Goal: Task Accomplishment & Management: Use online tool/utility

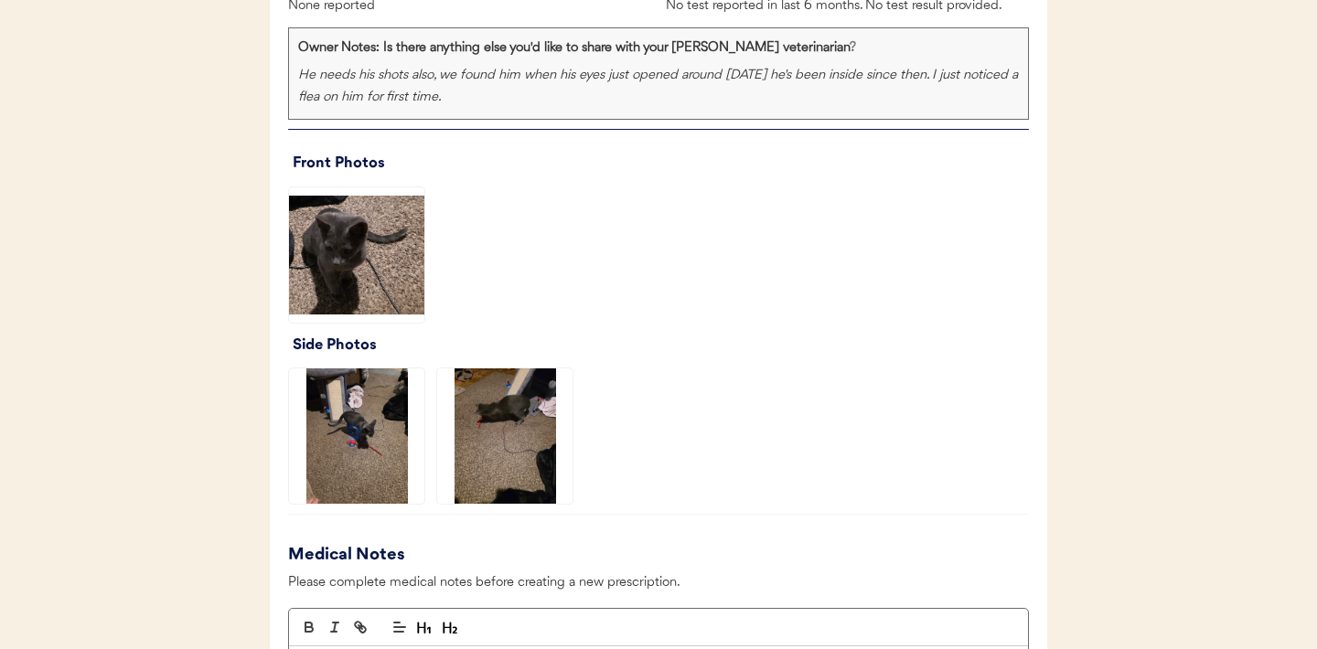
scroll to position [1376, 0]
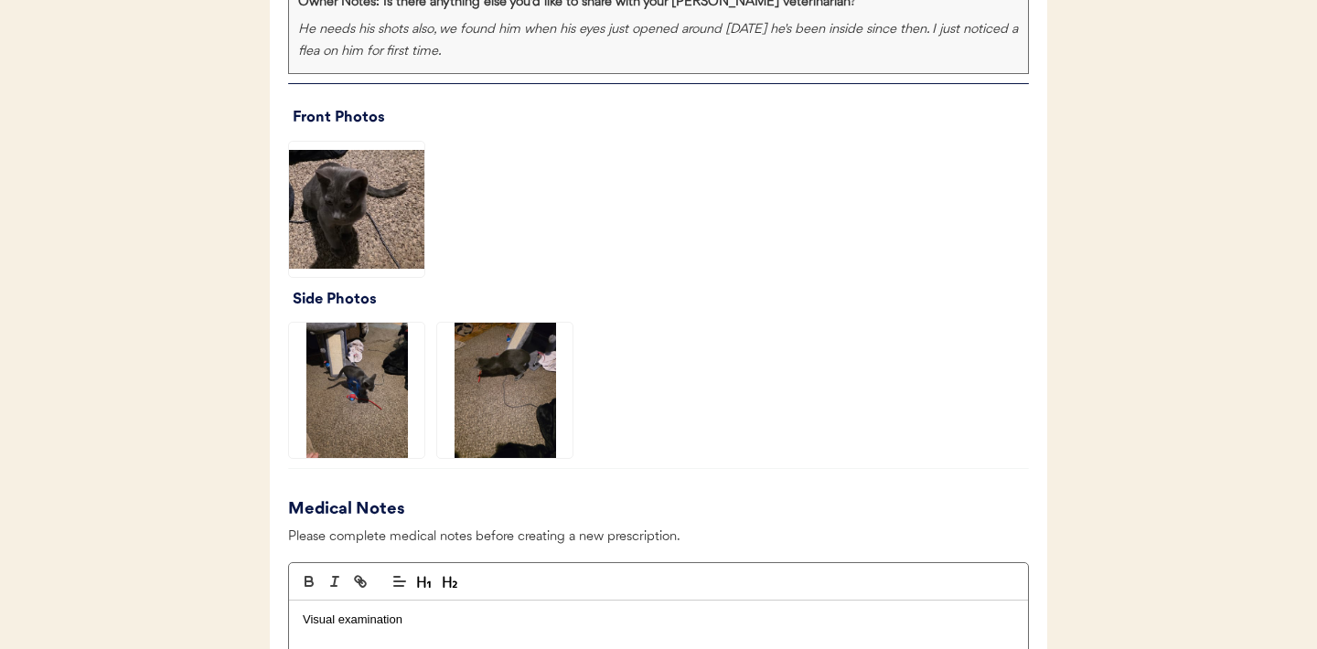
click at [364, 239] on img at bounding box center [356, 209] width 135 height 135
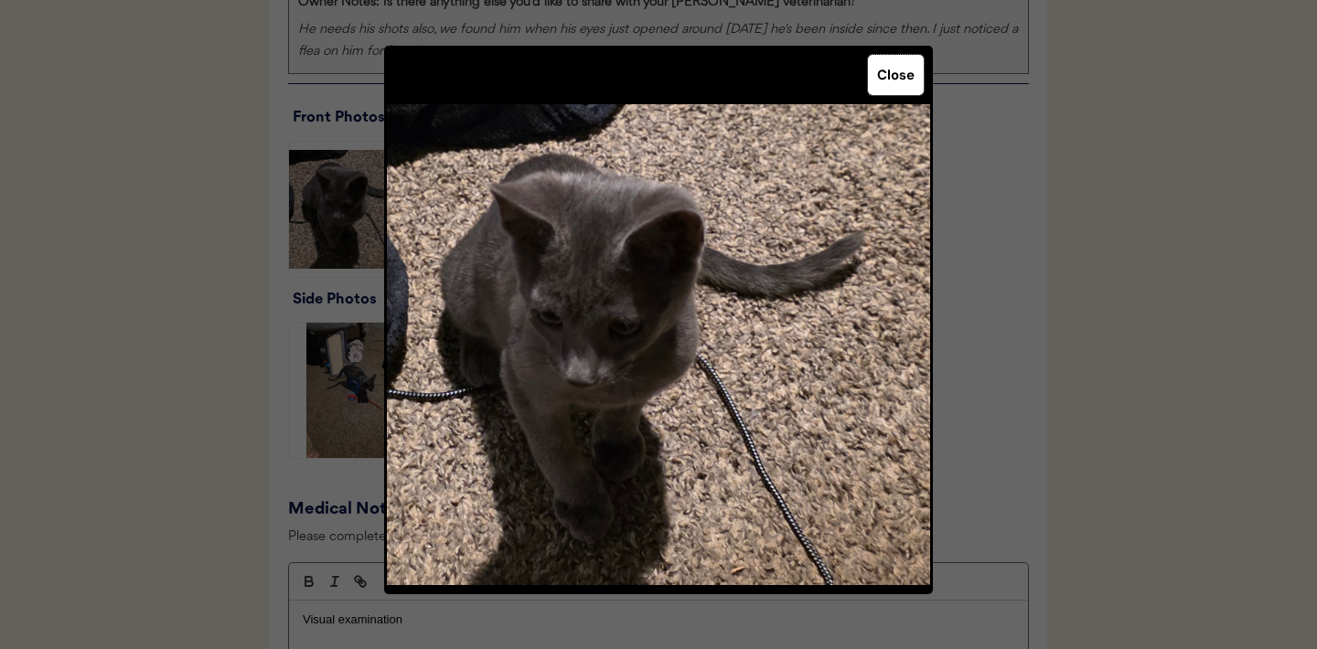
click at [897, 88] on button "Close" at bounding box center [896, 75] width 56 height 40
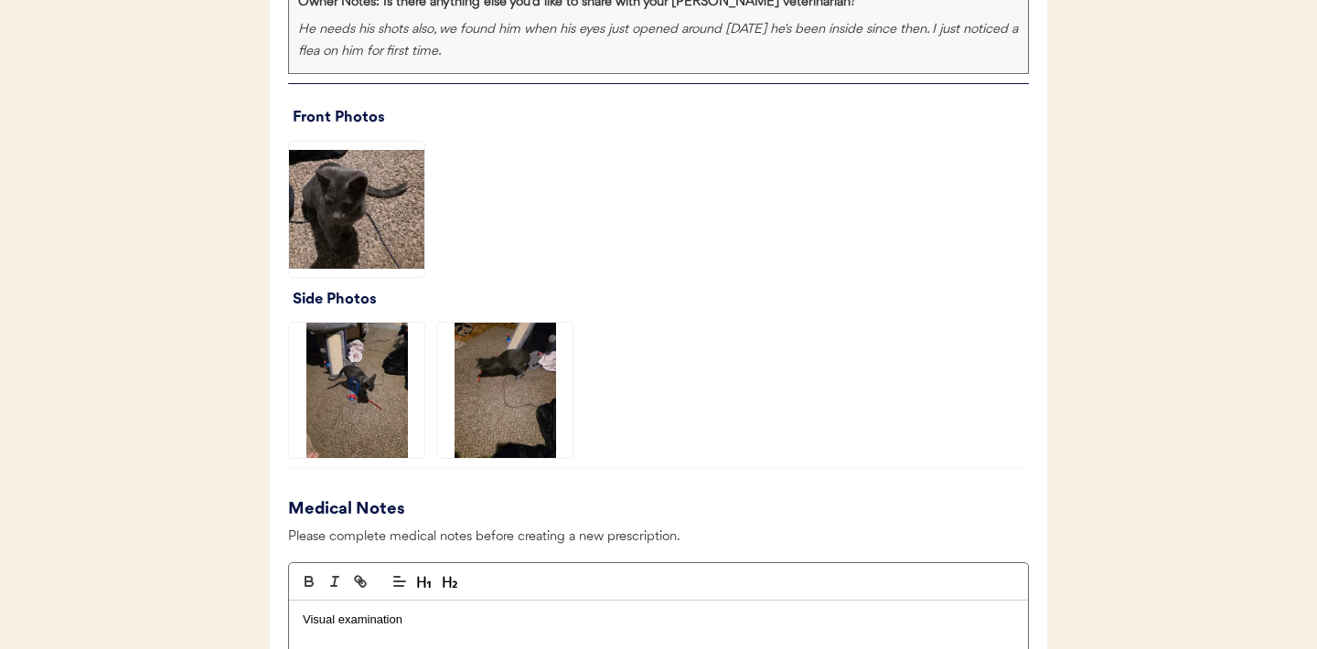
click at [368, 384] on img at bounding box center [356, 390] width 135 height 135
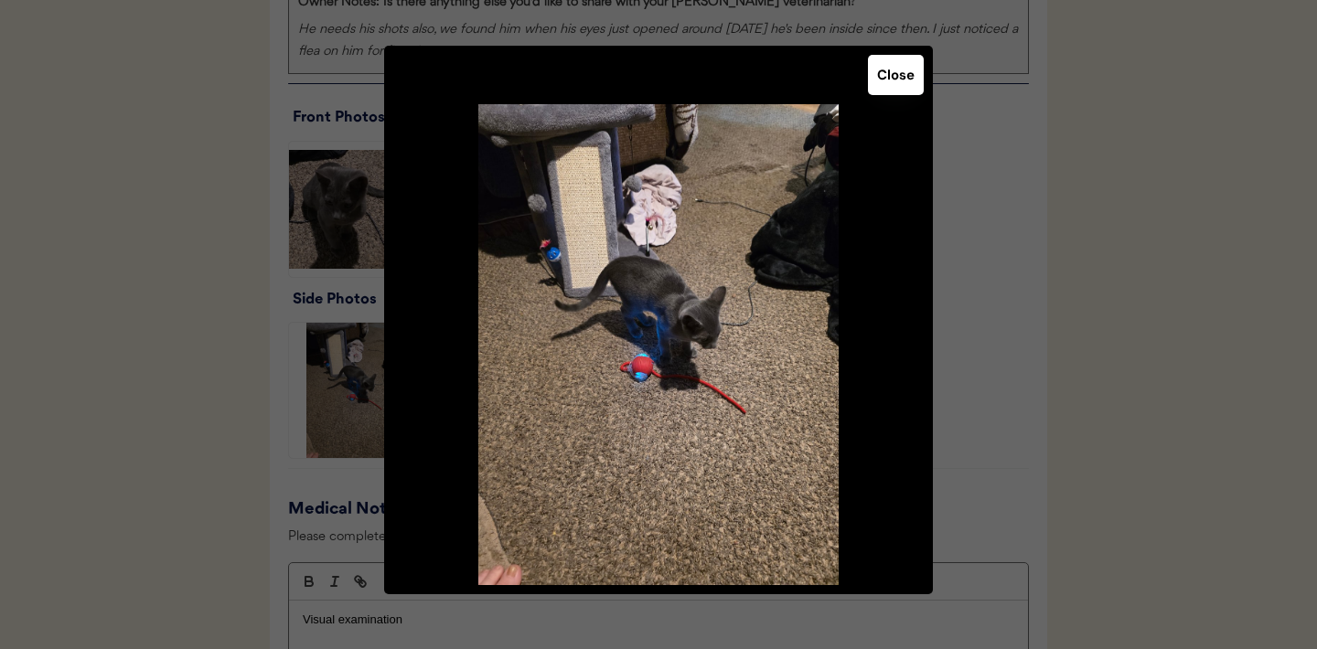
click at [903, 80] on button "Close" at bounding box center [896, 75] width 56 height 40
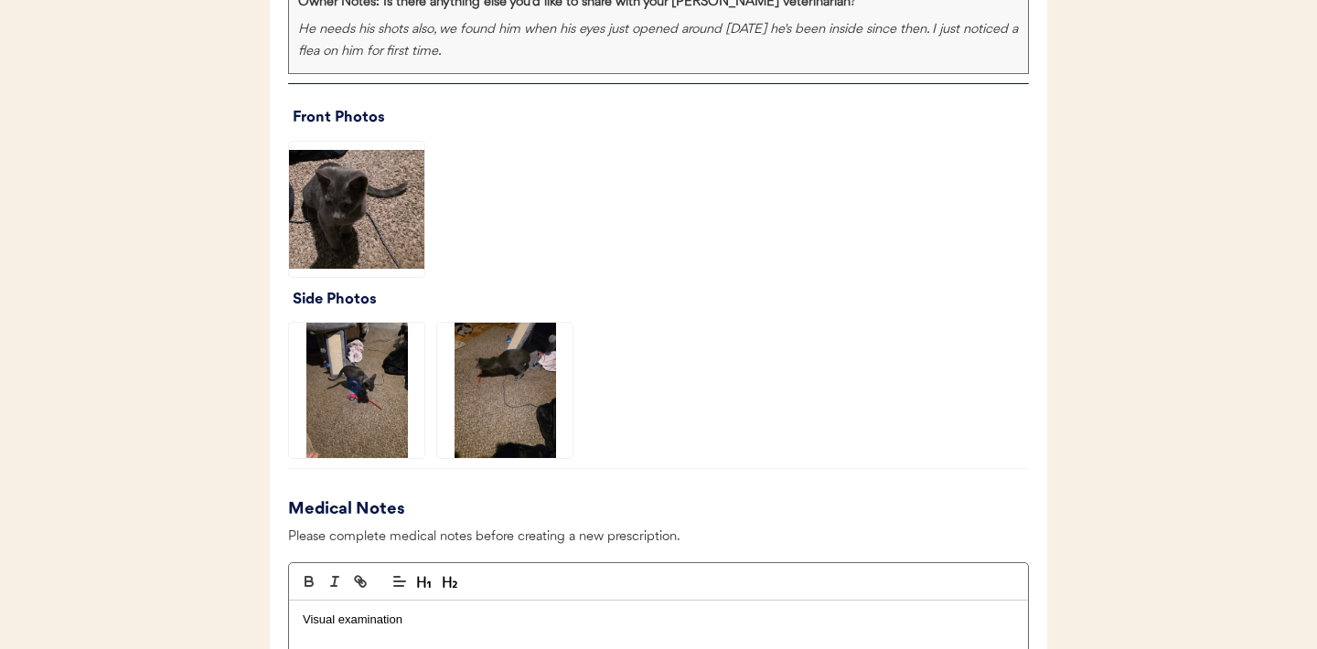
click at [509, 399] on img at bounding box center [504, 390] width 135 height 135
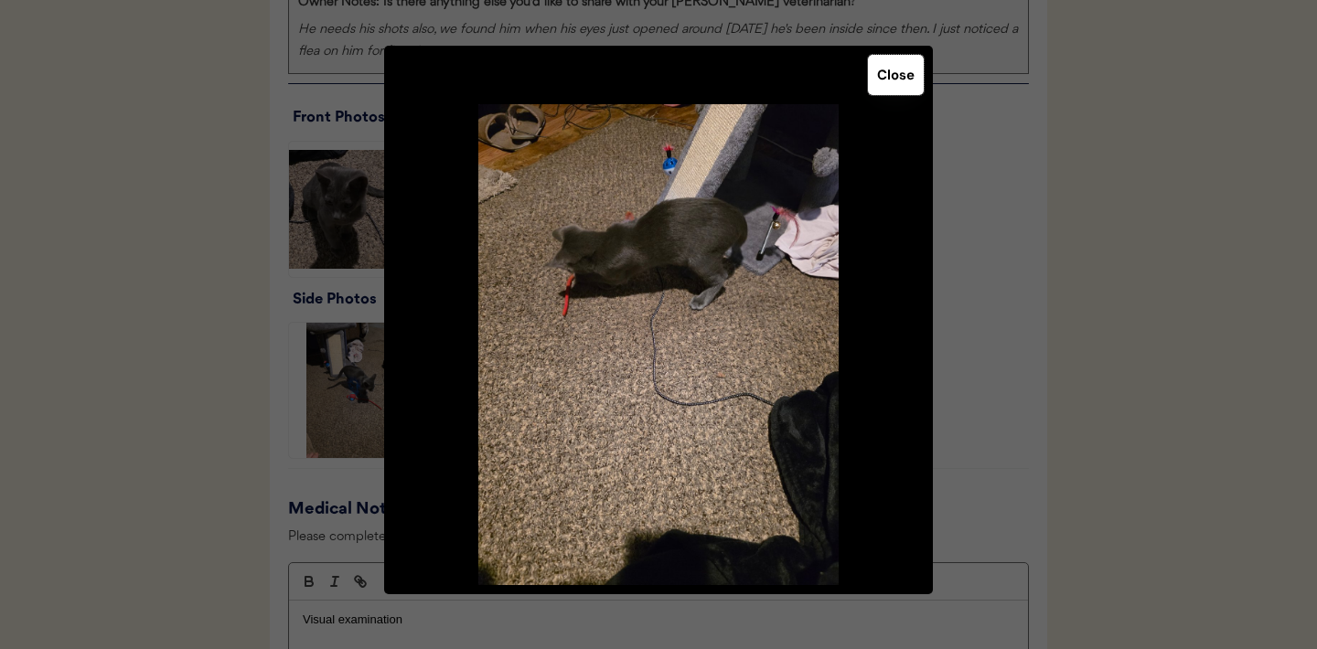
click at [881, 92] on button "Close" at bounding box center [896, 75] width 56 height 40
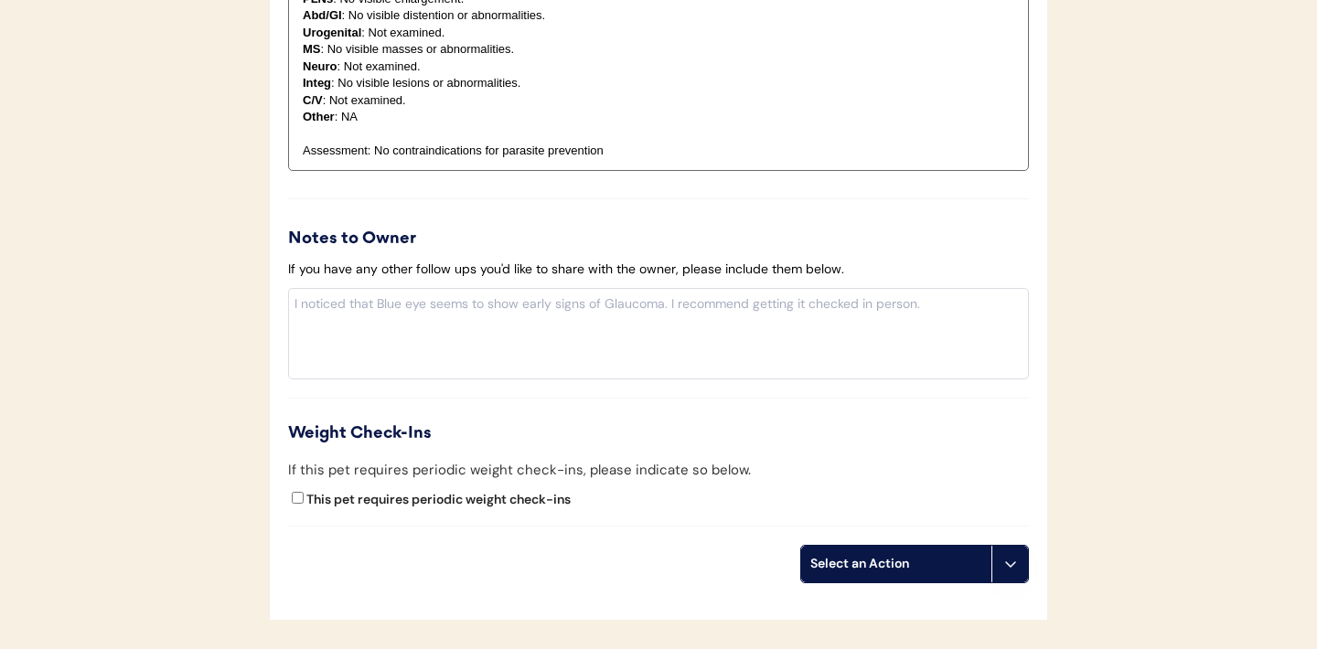
scroll to position [2063, 0]
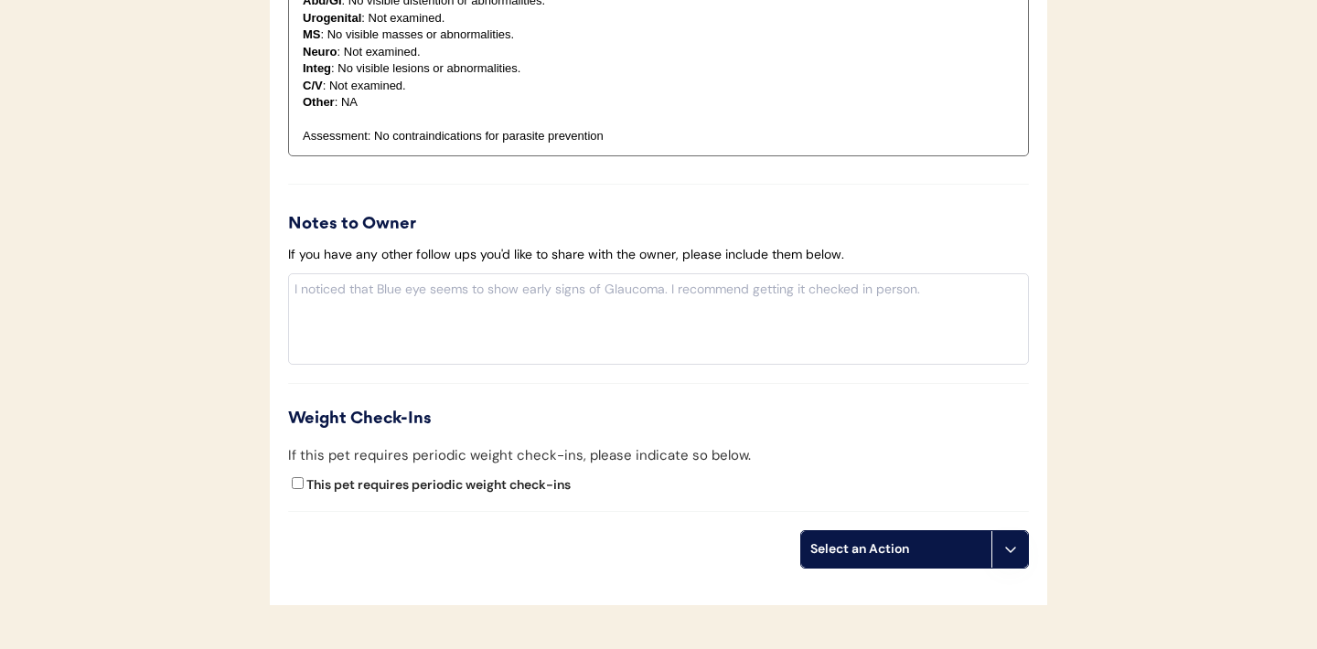
click at [1016, 551] on icon at bounding box center [1010, 549] width 15 height 15
click at [862, 624] on div "Request new photos" at bounding box center [892, 624] width 181 height 37
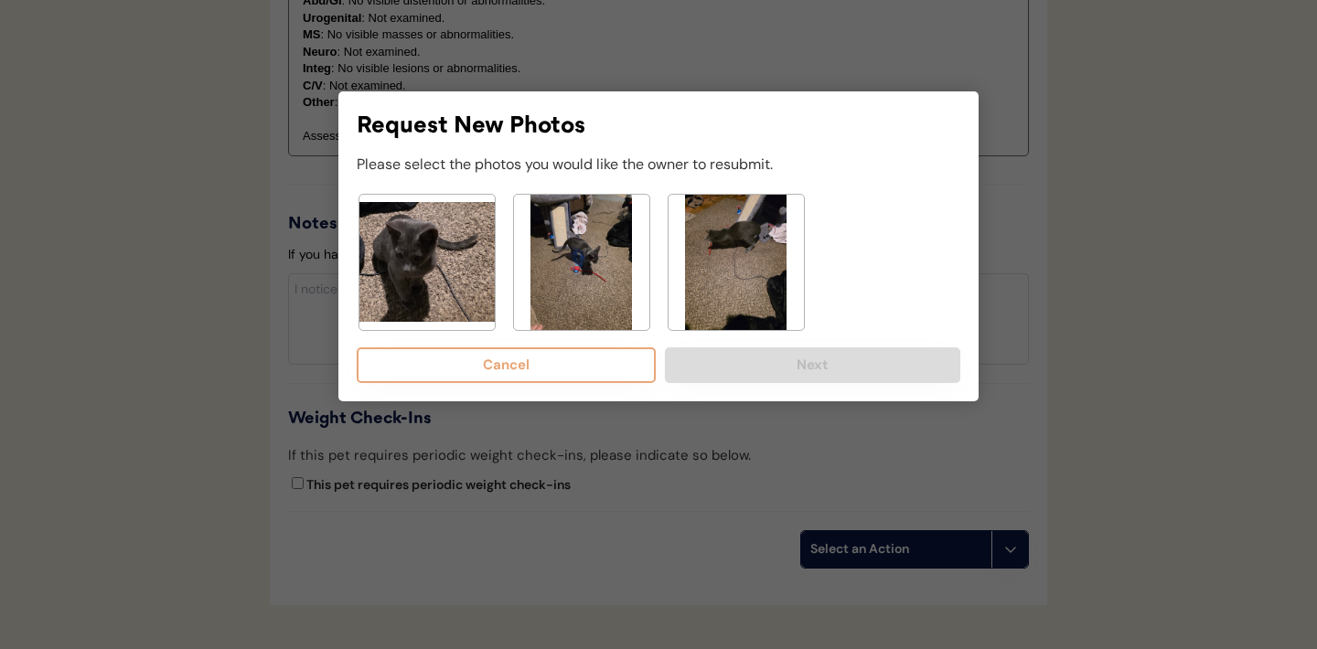
click at [435, 283] on img at bounding box center [426, 262] width 135 height 135
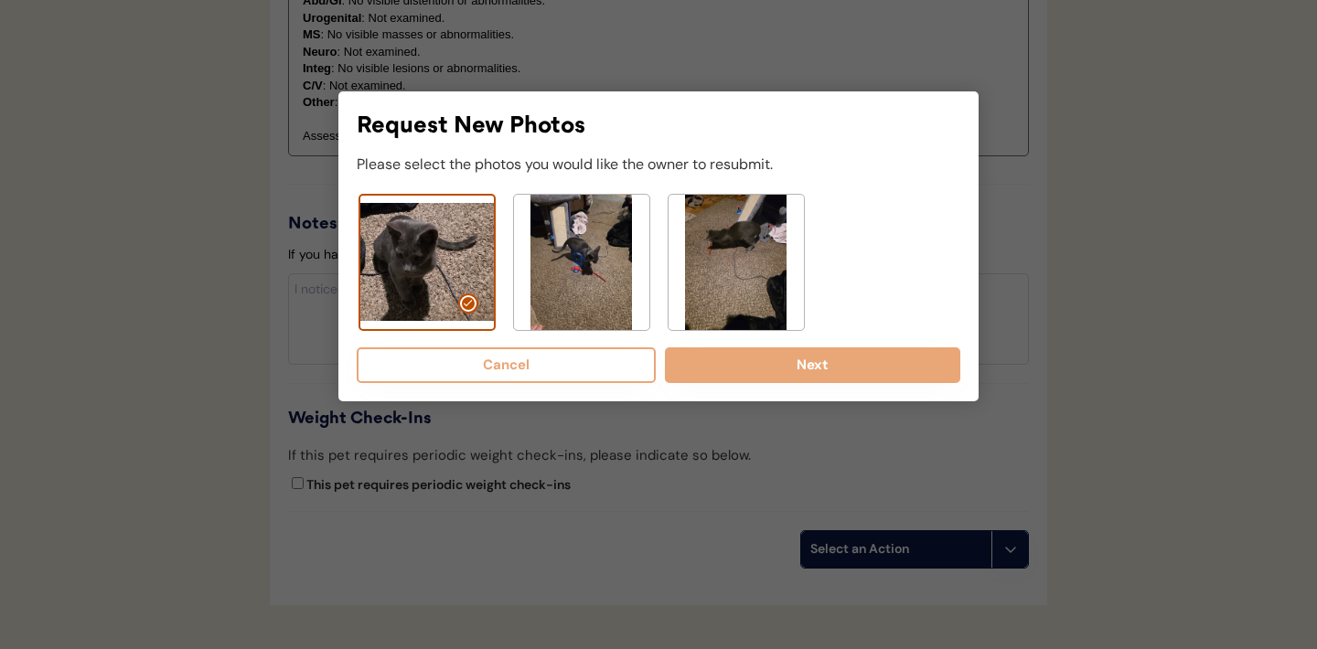
click at [550, 262] on img at bounding box center [581, 262] width 135 height 135
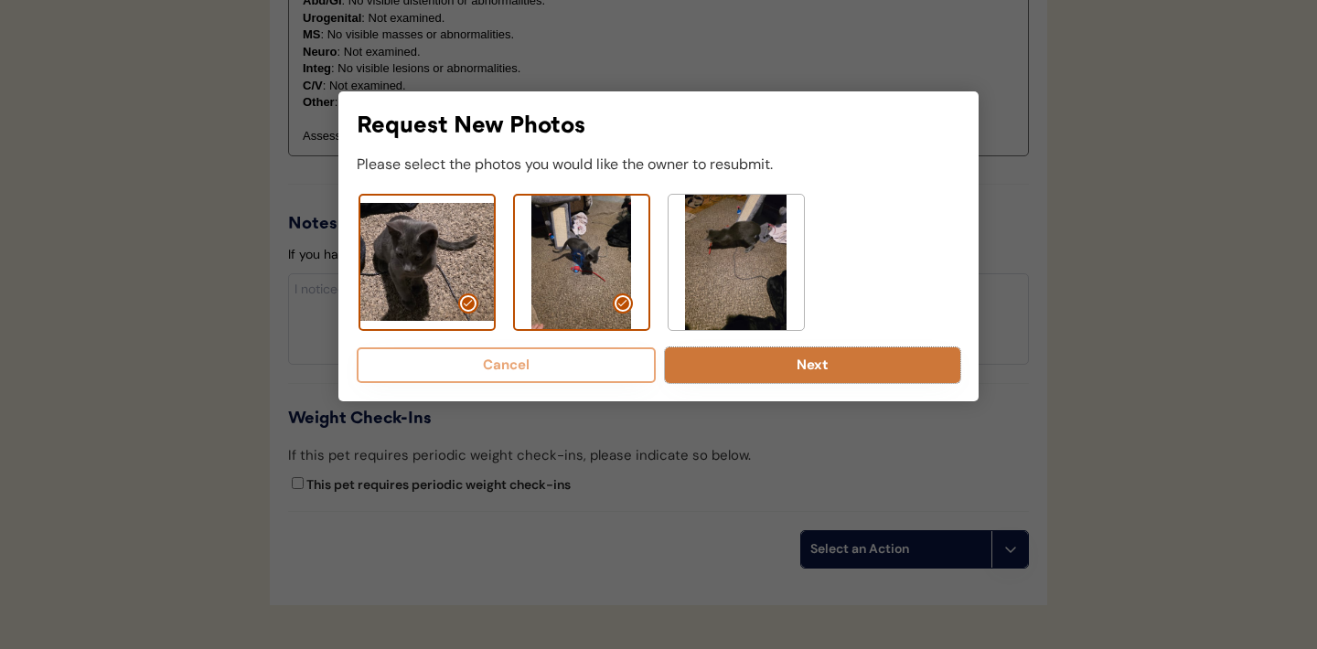
click at [794, 366] on button "Next" at bounding box center [812, 365] width 295 height 36
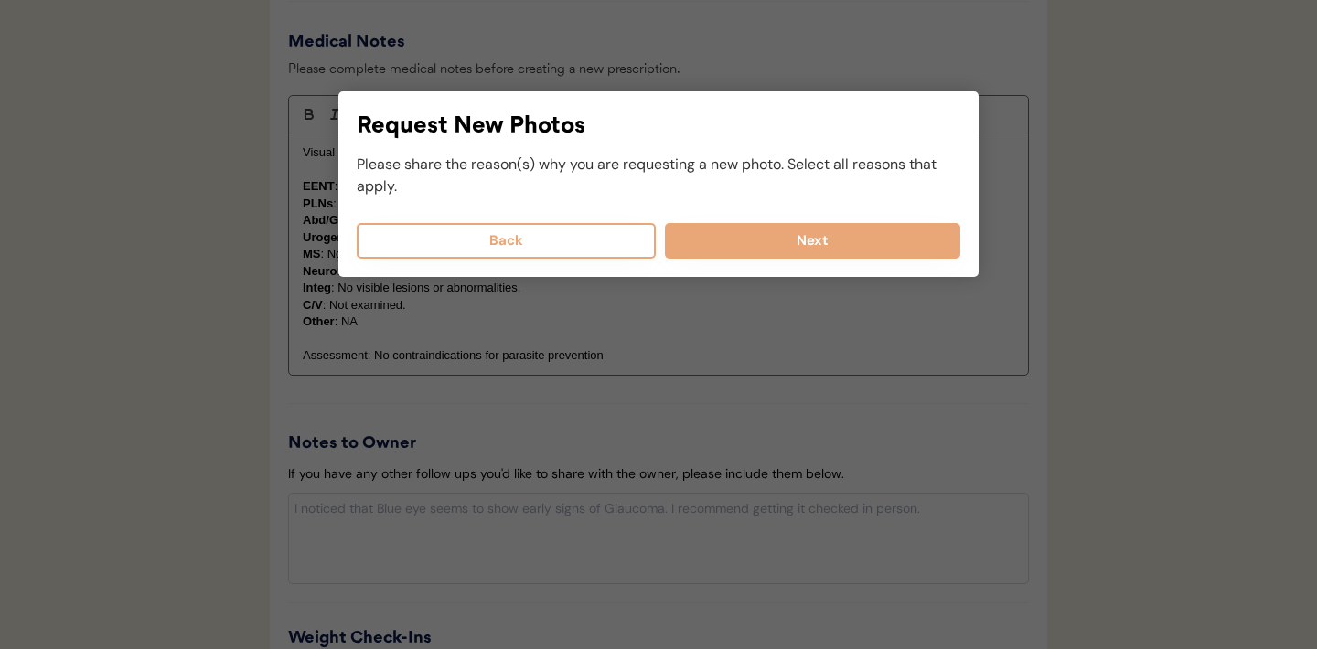
scroll to position [1814, 0]
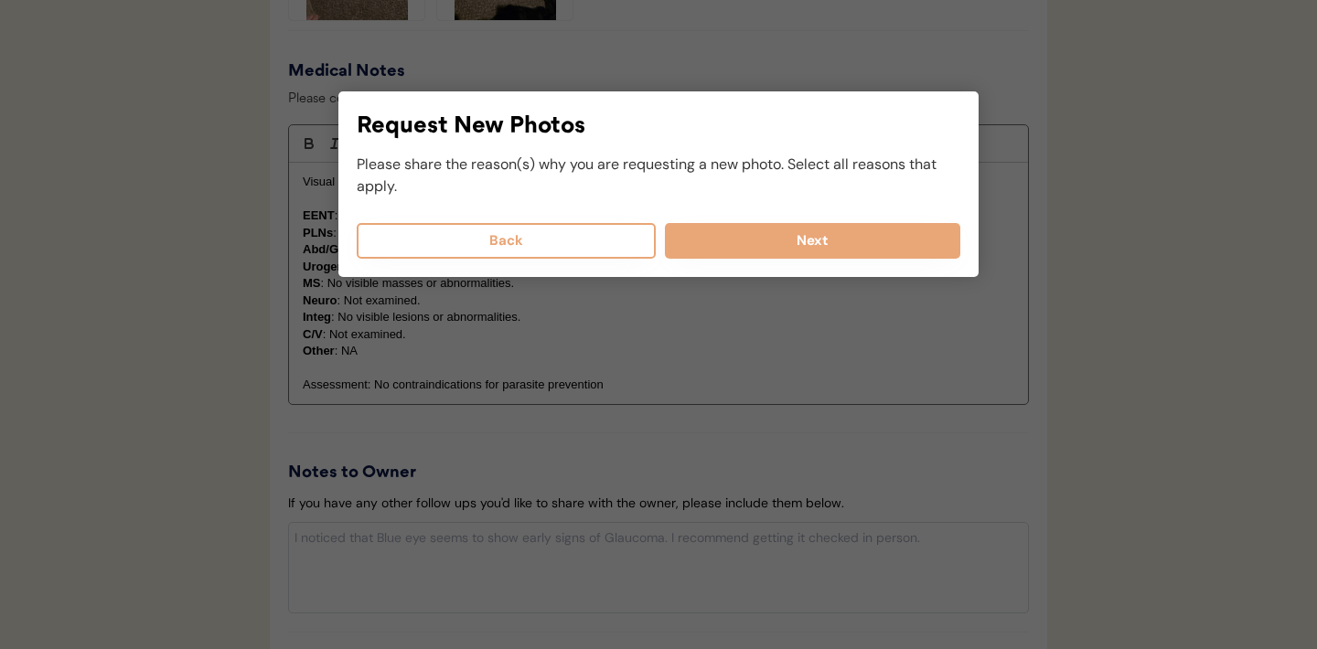
select select
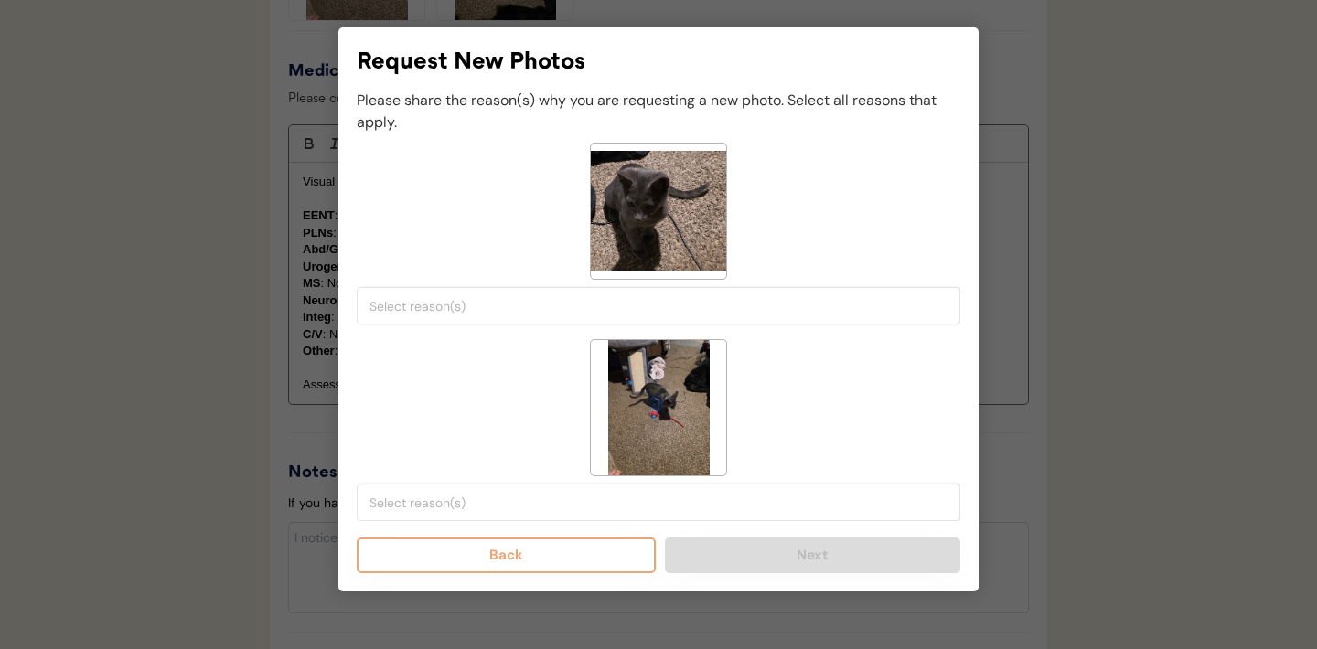
click at [481, 306] on input "search" at bounding box center [662, 306] width 587 height 16
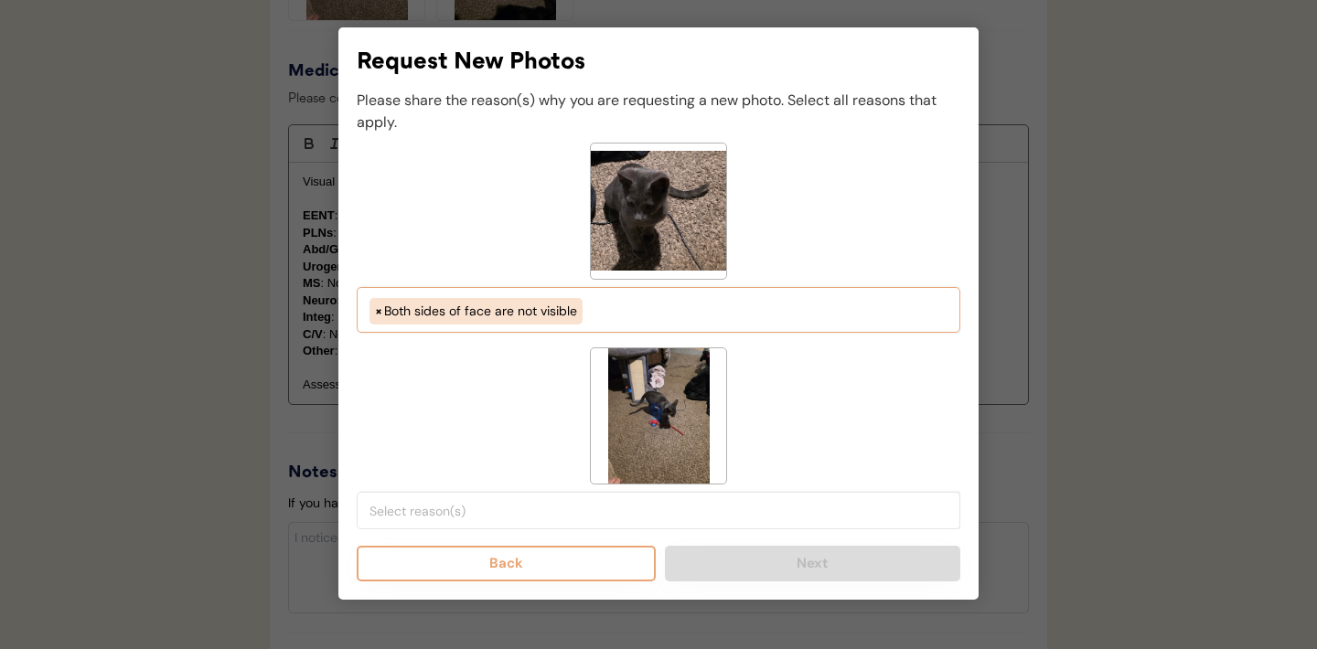
scroll to position [16, 0]
click at [614, 308] on ul "× Both sides of face are not visible" at bounding box center [658, 309] width 587 height 31
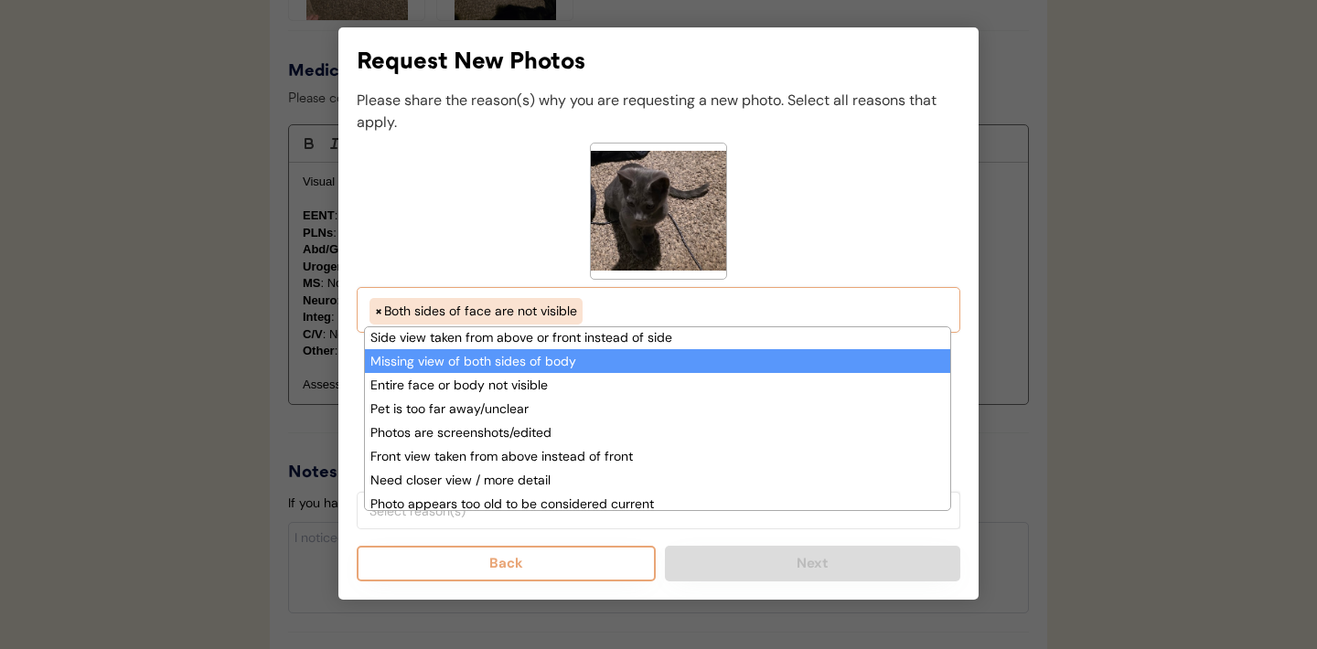
scroll to position [174, 0]
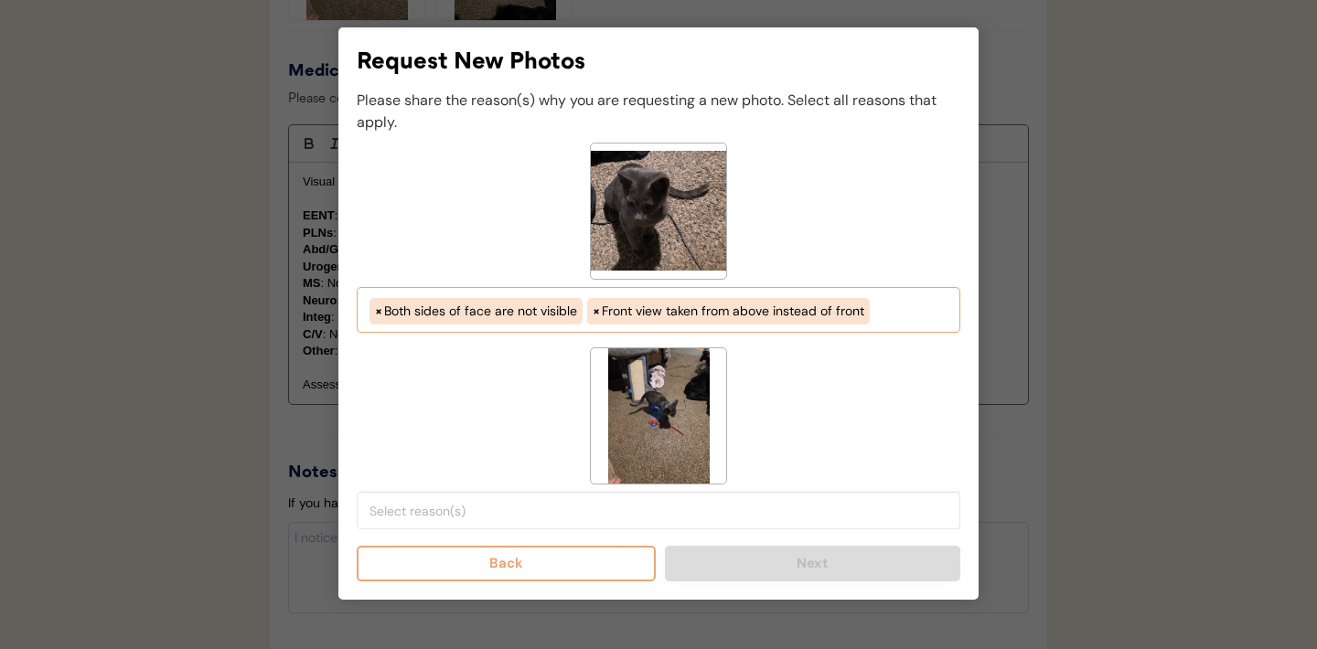
select select "both_sides_of_face_are_not_visible"
click at [507, 510] on input "search" at bounding box center [662, 511] width 587 height 16
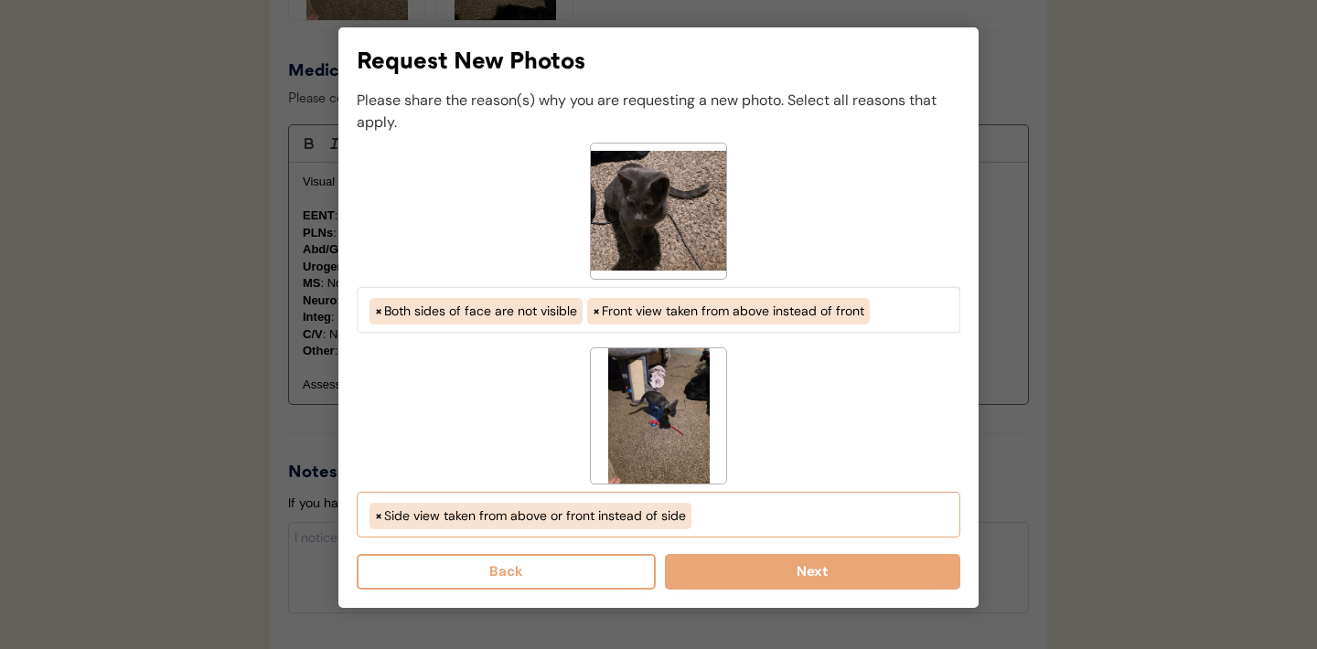
scroll to position [109, 0]
click at [711, 517] on ul "× Side view taken from above or front instead of side" at bounding box center [658, 513] width 587 height 31
select select "porr_lighting"
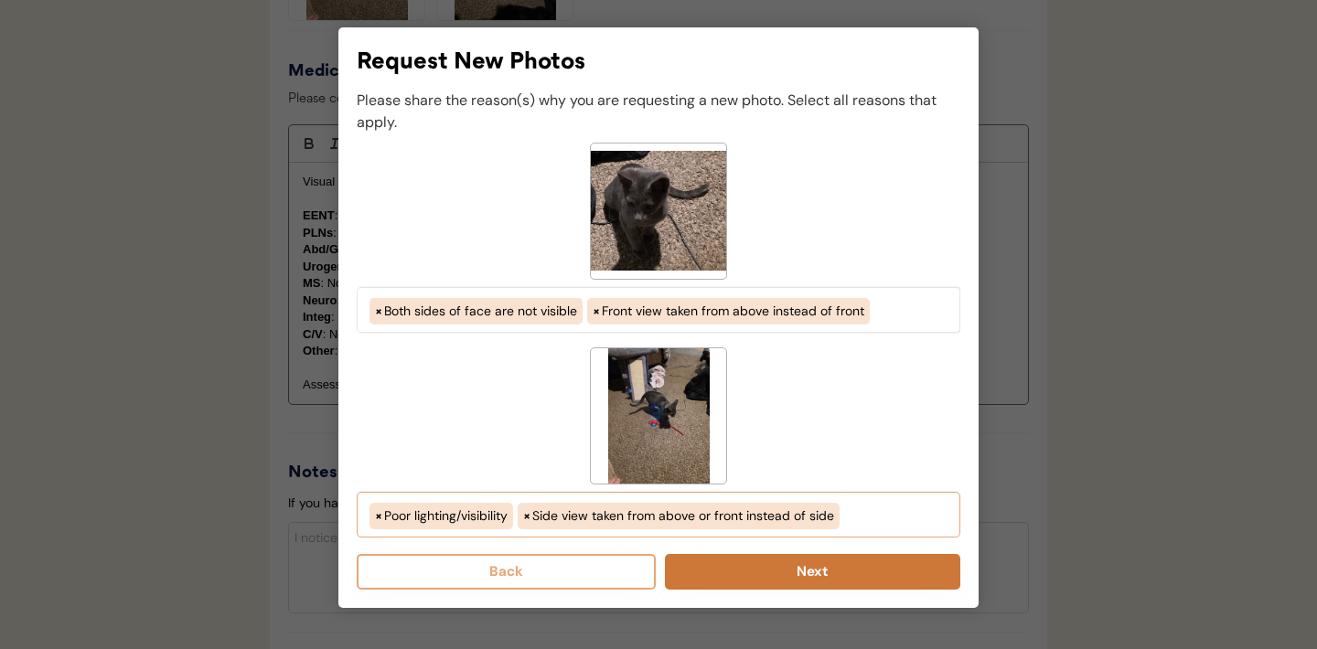
click at [813, 572] on button "Next" at bounding box center [812, 572] width 295 height 36
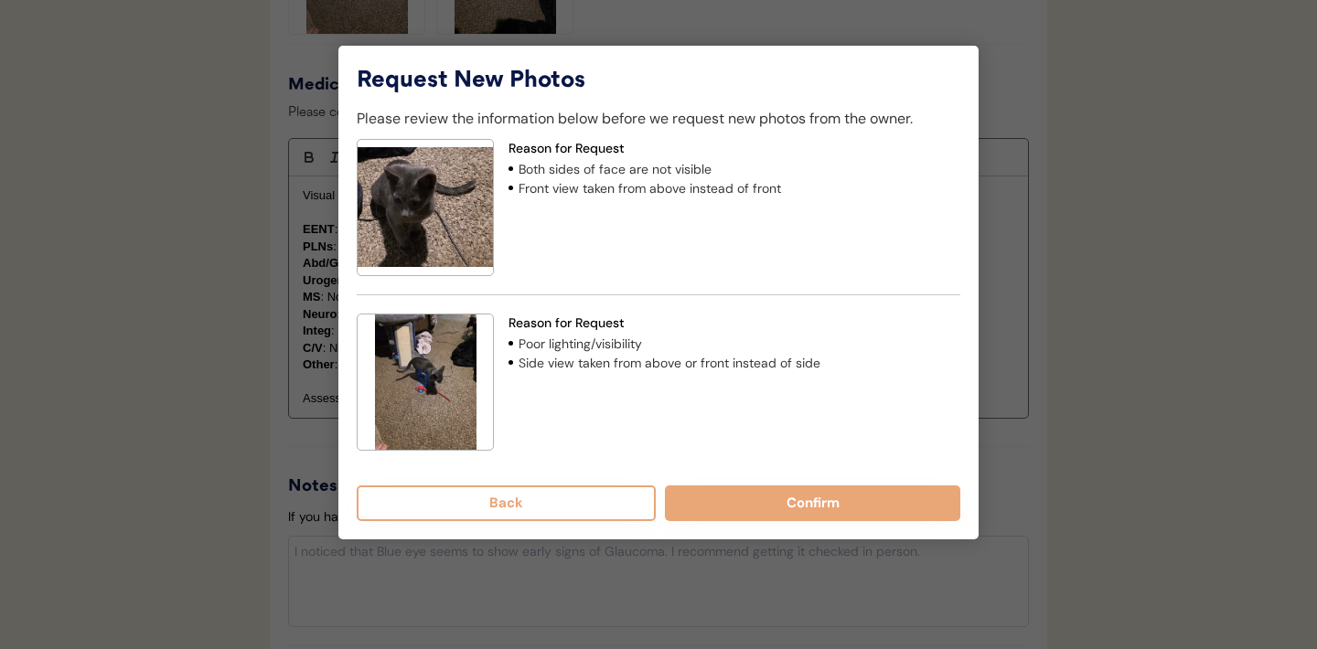
scroll to position [1774, 0]
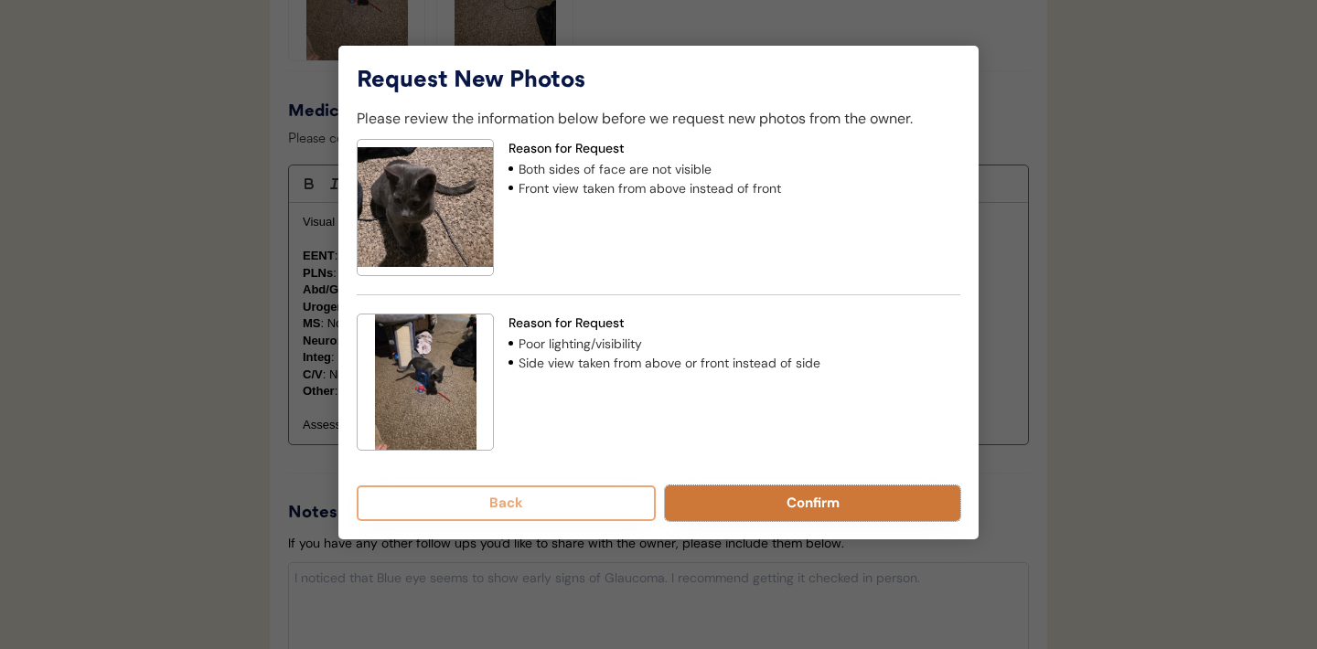
click at [806, 500] on button "Confirm" at bounding box center [812, 504] width 295 height 36
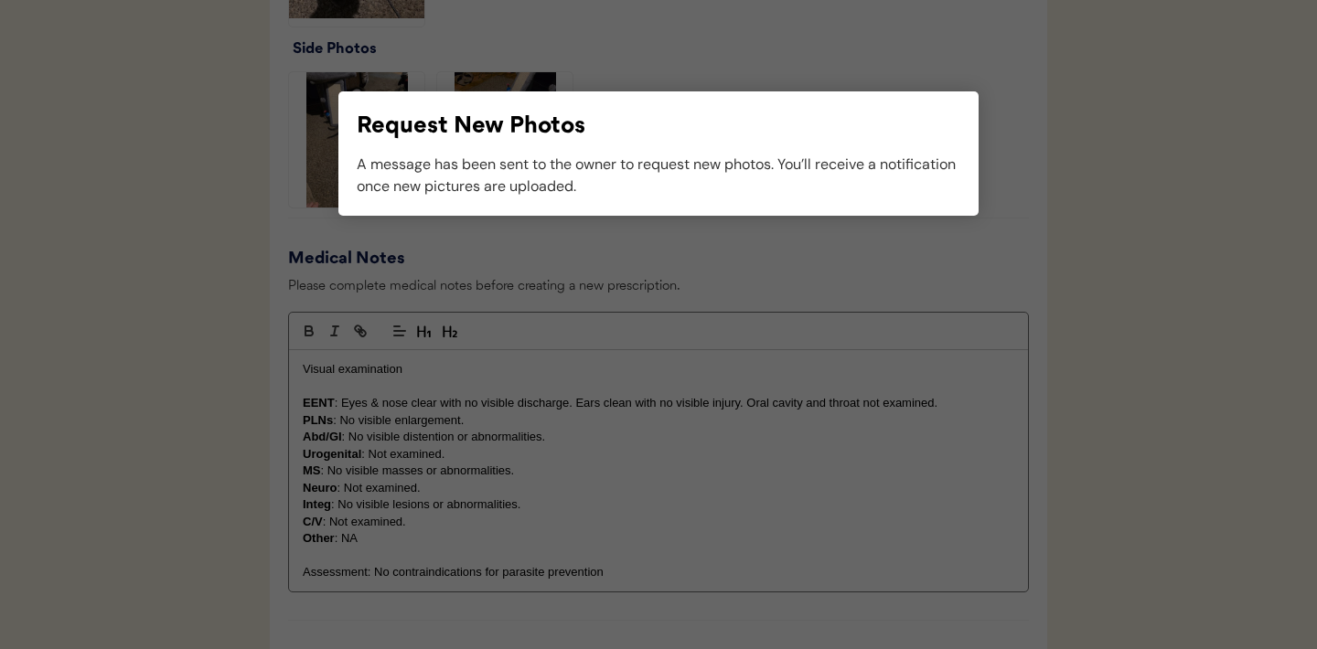
scroll to position [1700, 0]
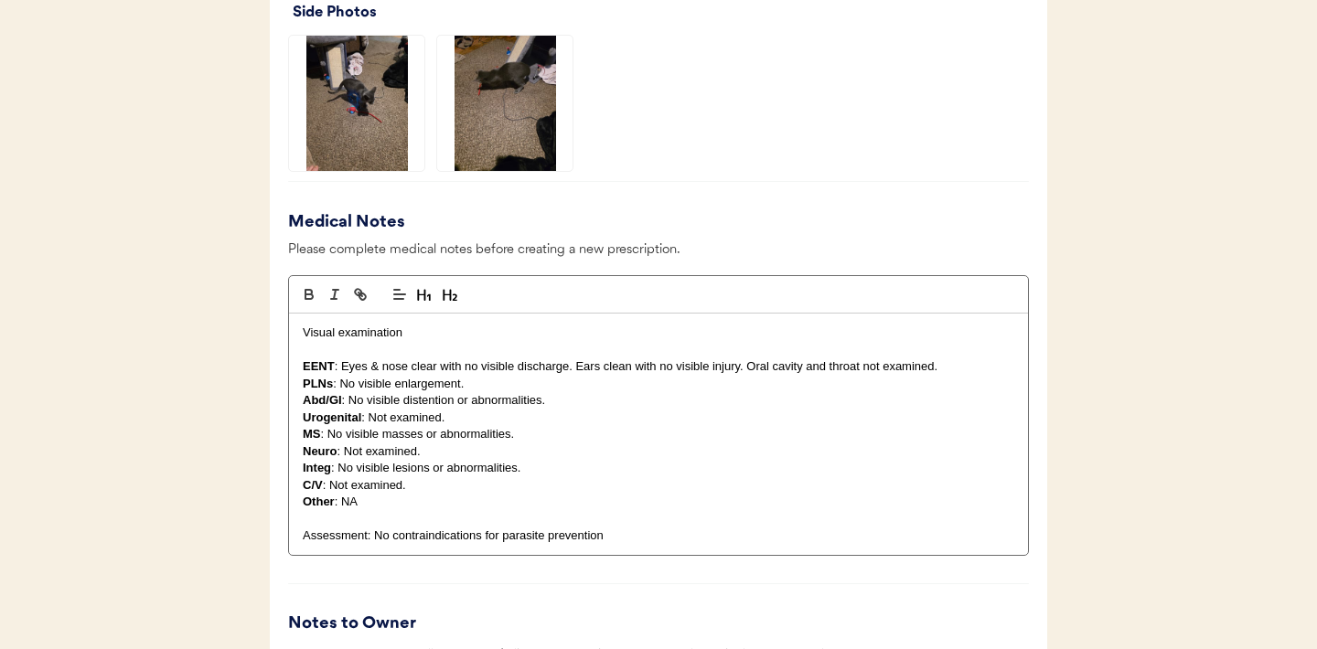
click at [502, 88] on img at bounding box center [504, 103] width 135 height 135
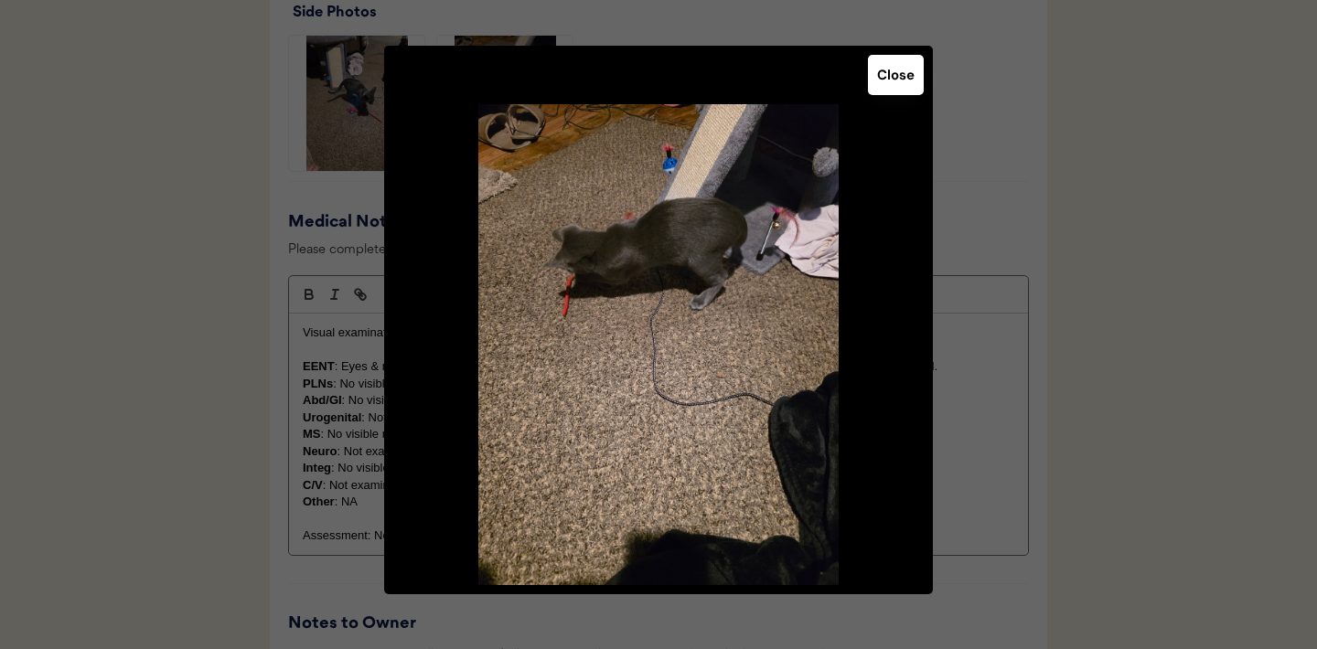
click at [907, 86] on button "Close" at bounding box center [896, 75] width 56 height 40
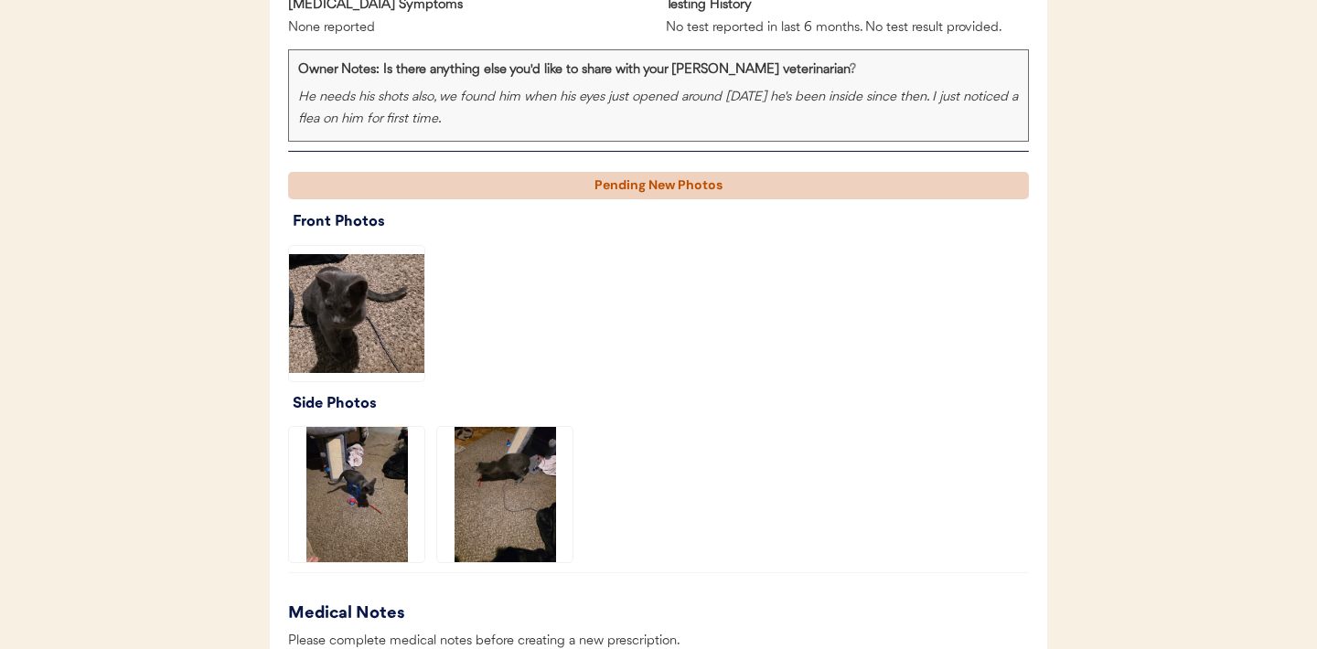
scroll to position [1309, 0]
click at [505, 479] on img at bounding box center [504, 493] width 135 height 135
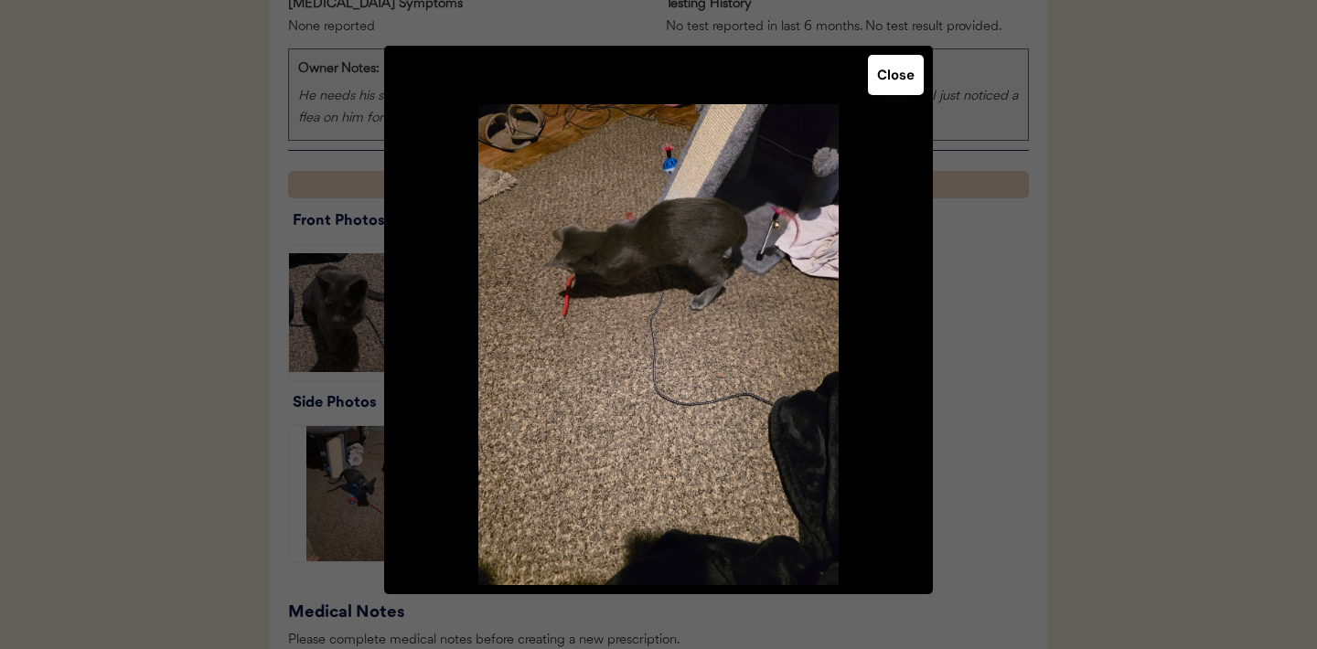
click at [899, 67] on button "Close" at bounding box center [896, 75] width 56 height 40
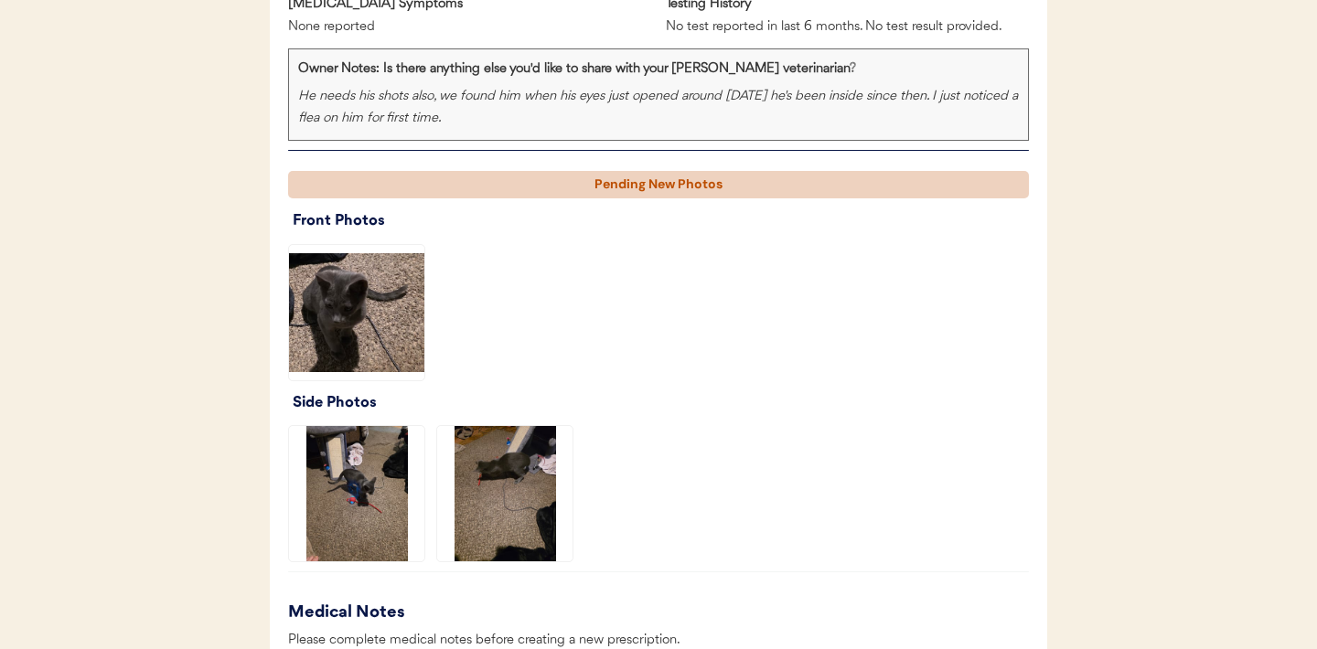
click at [385, 486] on img at bounding box center [356, 493] width 135 height 135
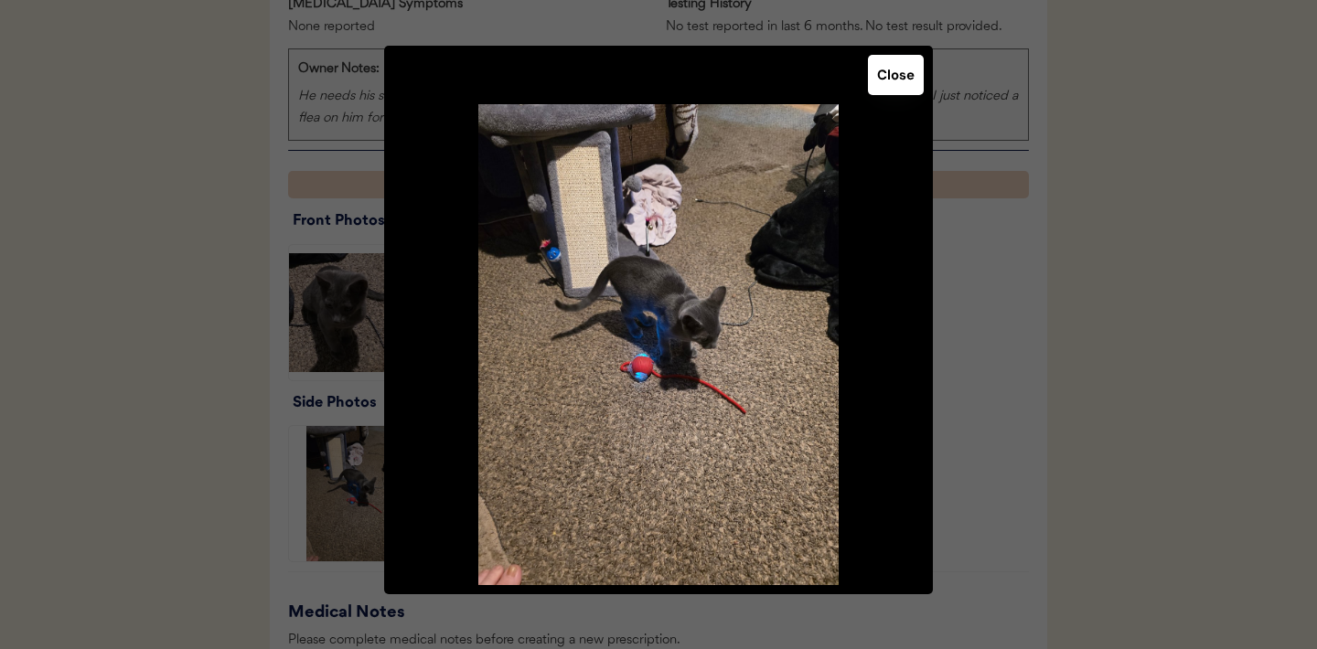
click at [893, 85] on button "Close" at bounding box center [896, 75] width 56 height 40
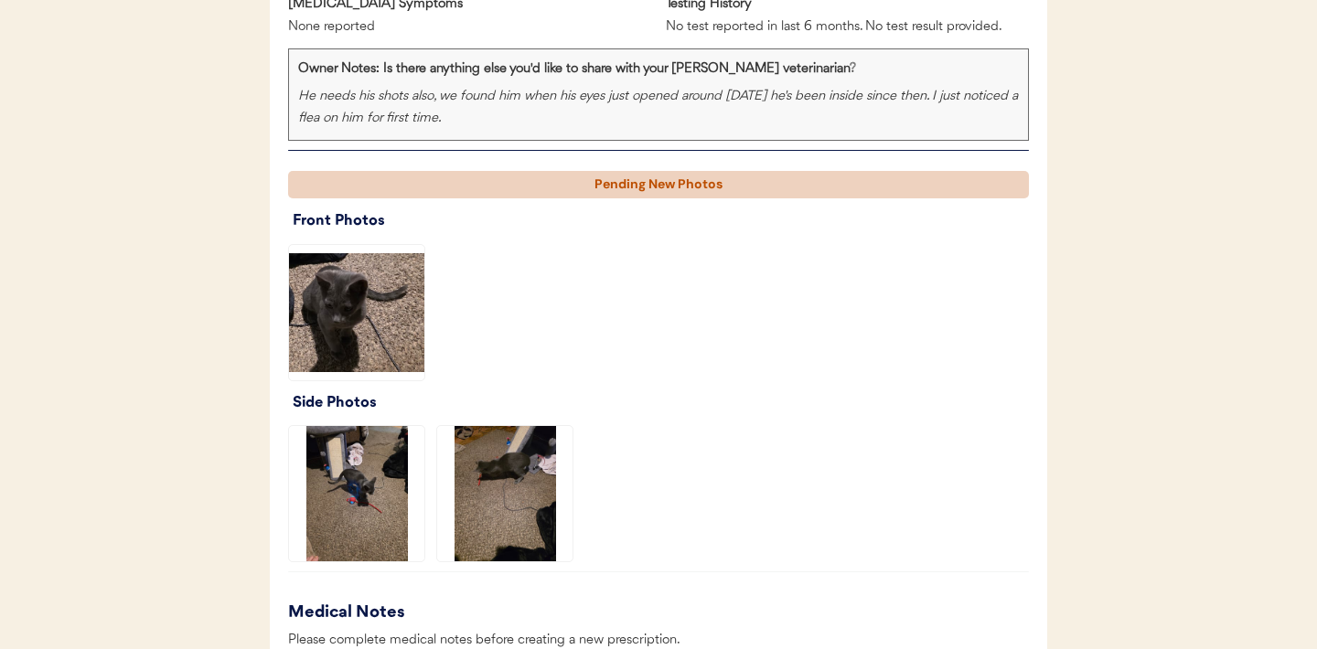
click at [366, 294] on img at bounding box center [356, 312] width 135 height 135
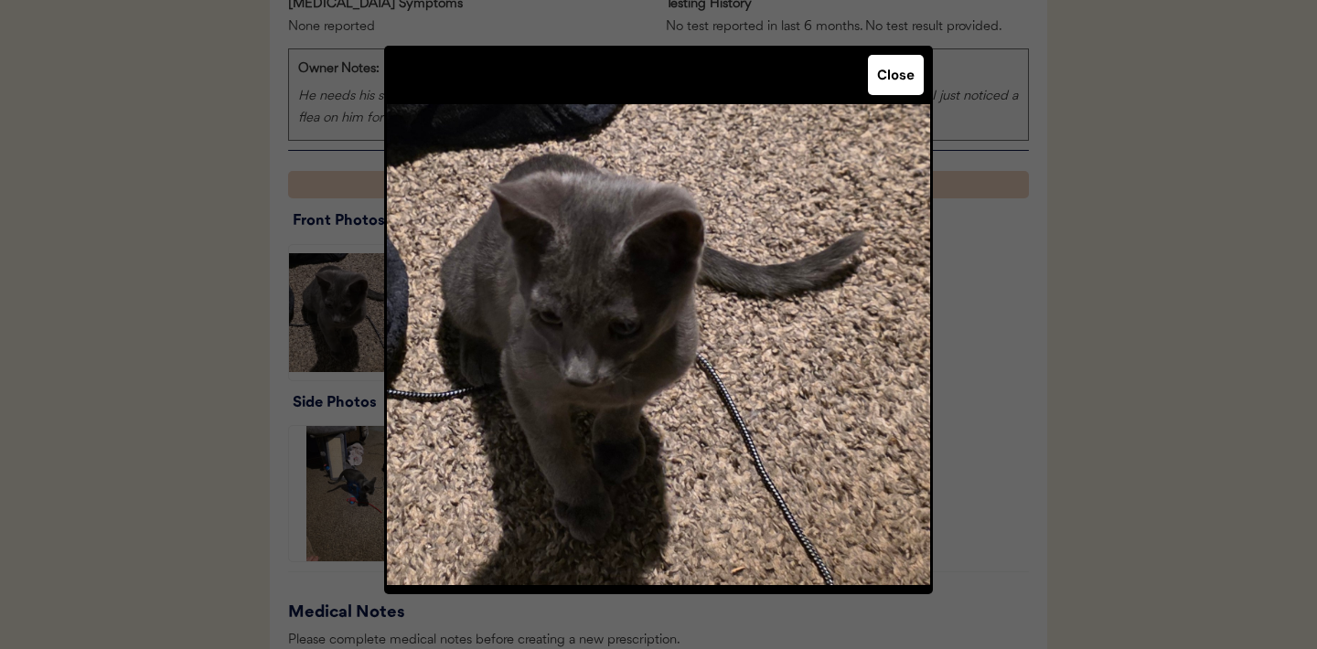
click at [890, 85] on button "Close" at bounding box center [896, 75] width 56 height 40
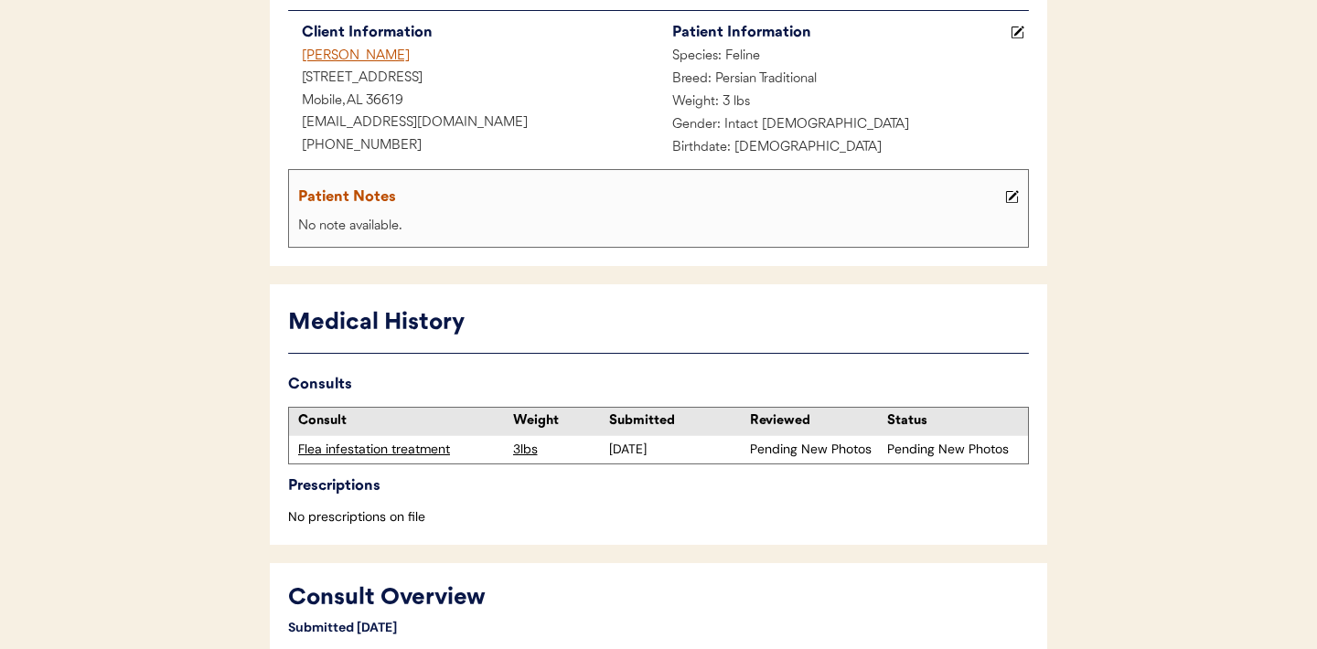
scroll to position [222, 0]
